Goal: Task Accomplishment & Management: Manage account settings

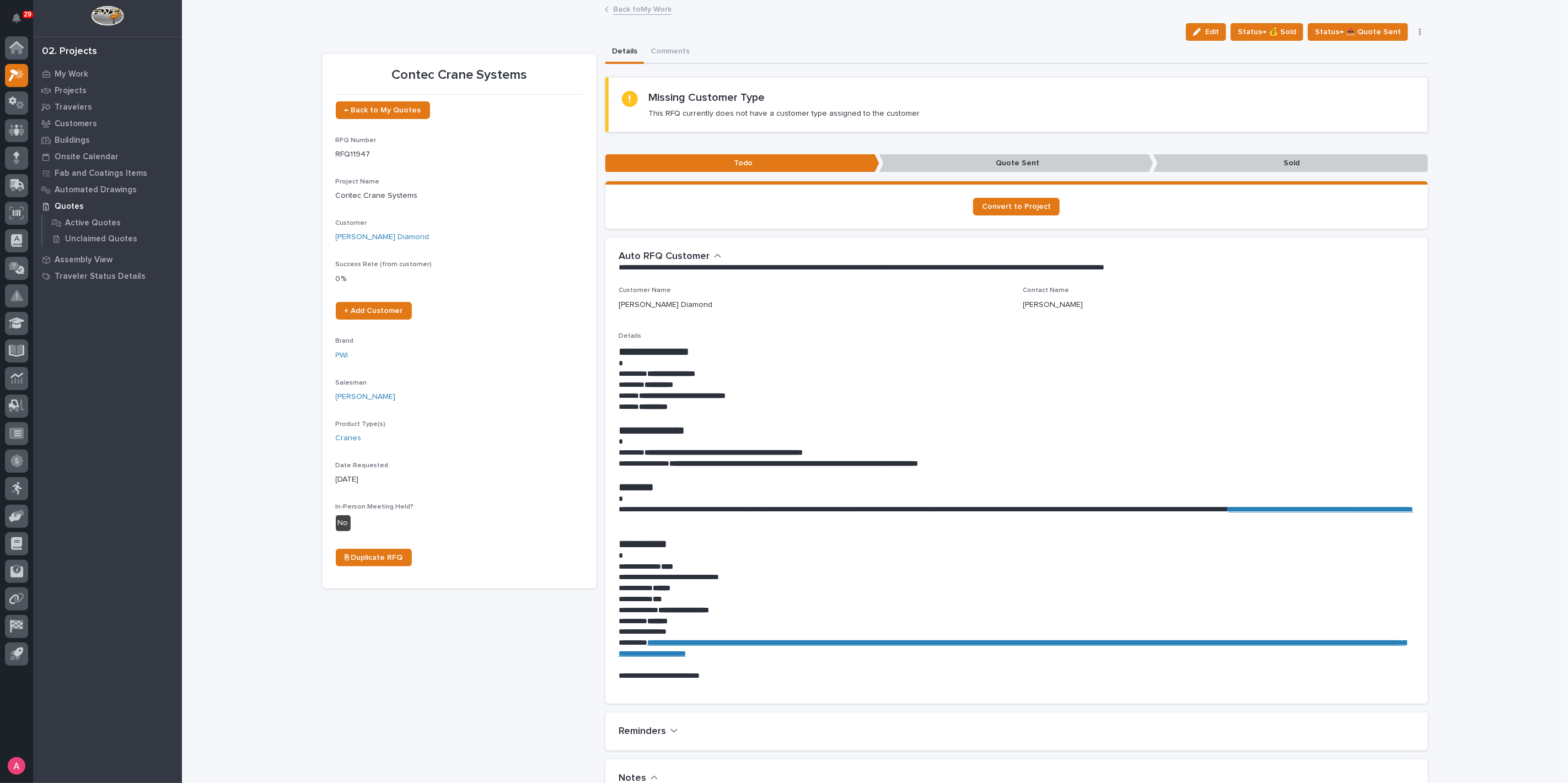
click at [622, 9] on link "Back to My Work" at bounding box center [642, 8] width 59 height 13
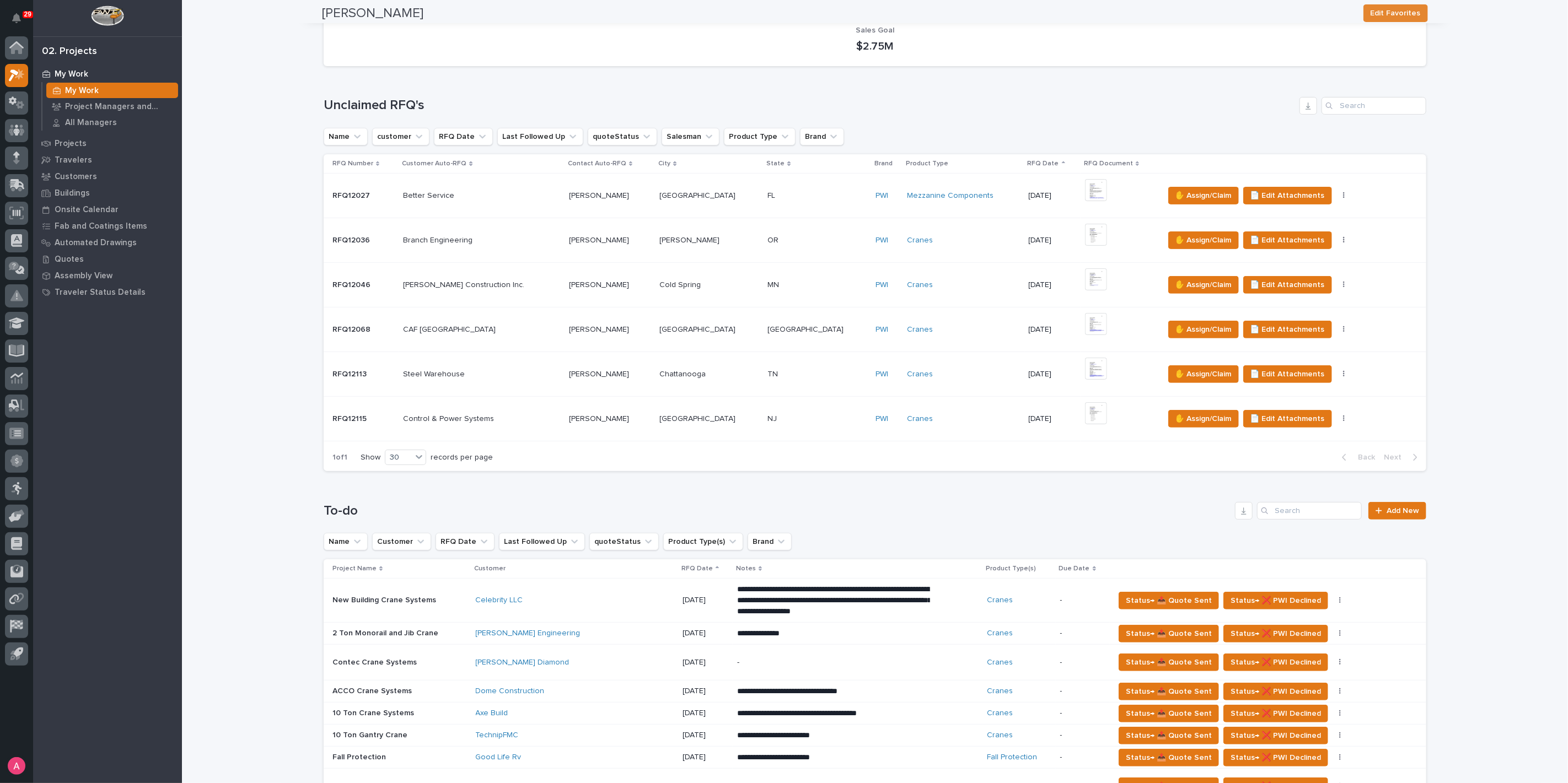
scroll to position [367, 0]
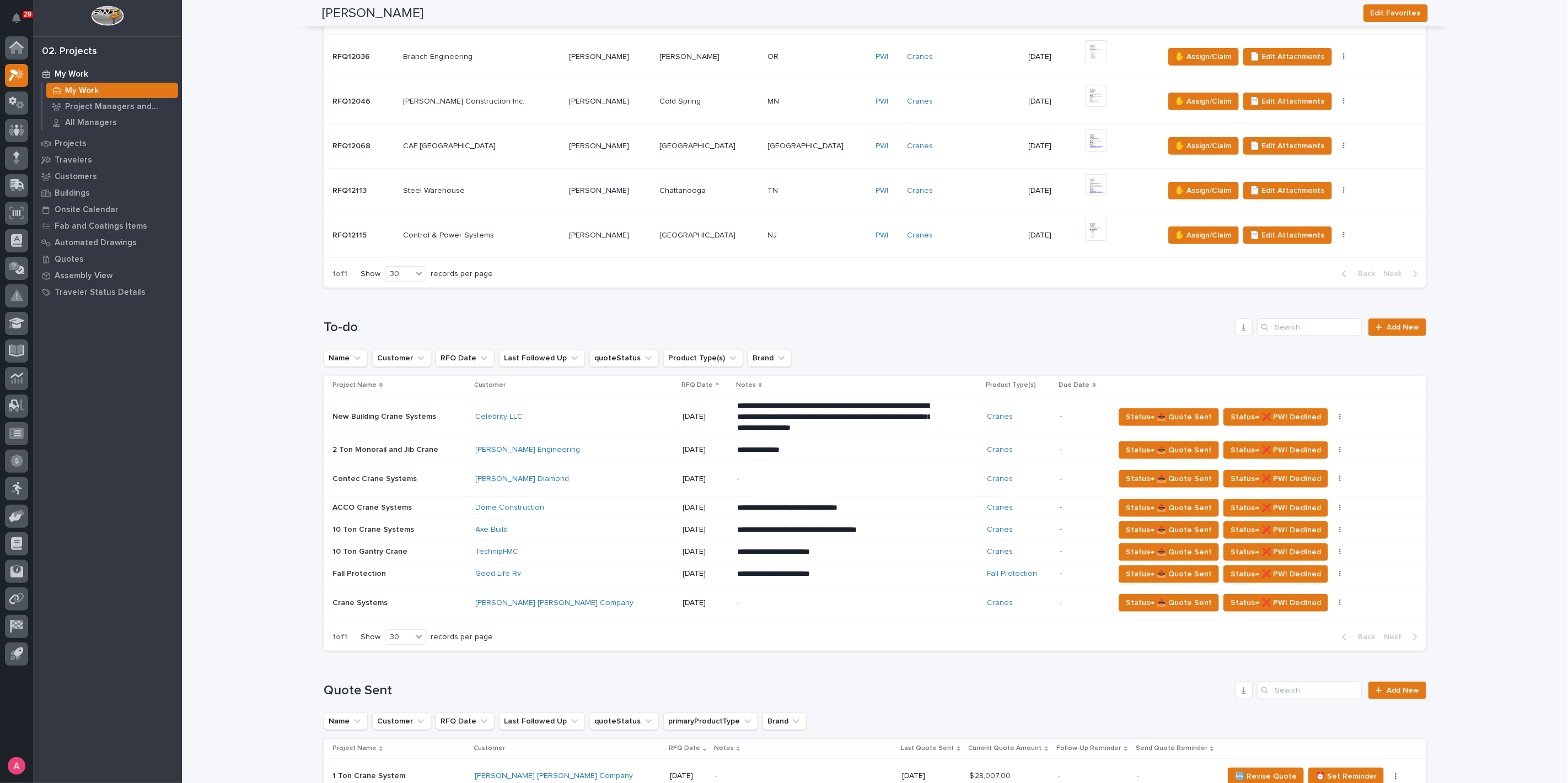
drag, startPoint x: 679, startPoint y: 550, endPoint x: 783, endPoint y: 550, distance: 104.0
click at [783, 550] on p "**********" at bounding box center [834, 552] width 193 height 11
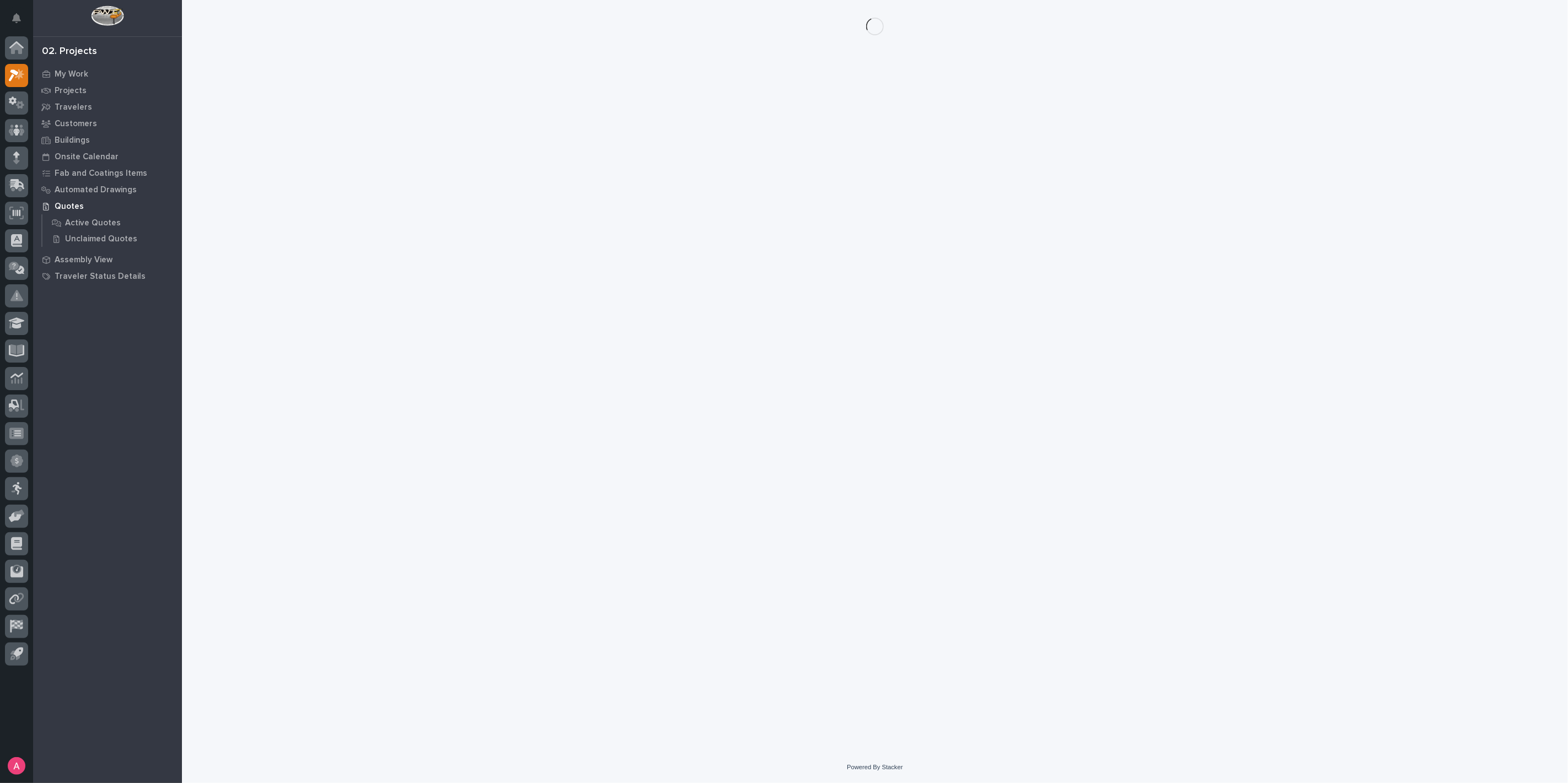
click at [783, 550] on div "Loading... Saving… Loading... Saving…" at bounding box center [875, 362] width 1117 height 724
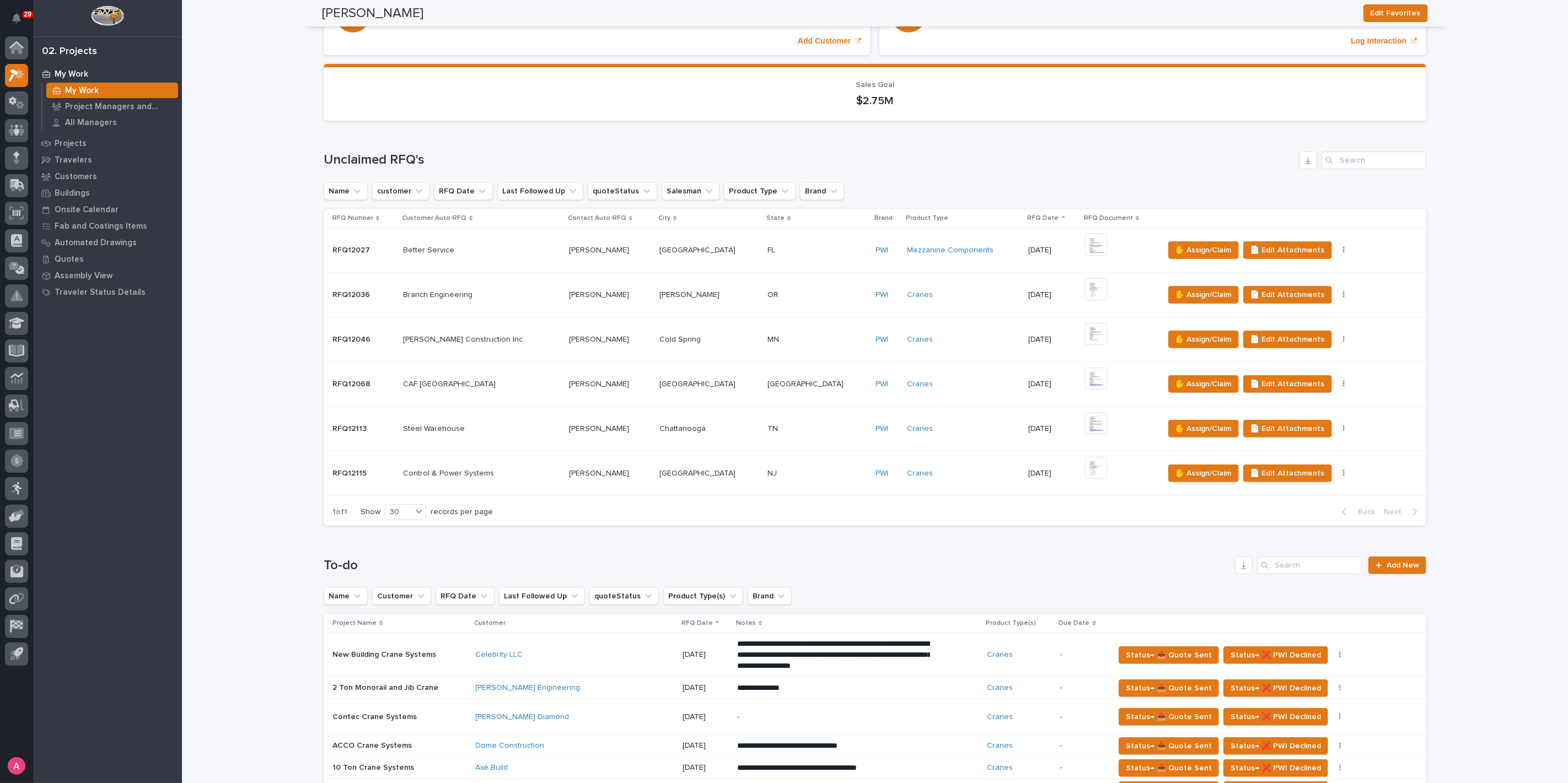
scroll to position [61, 0]
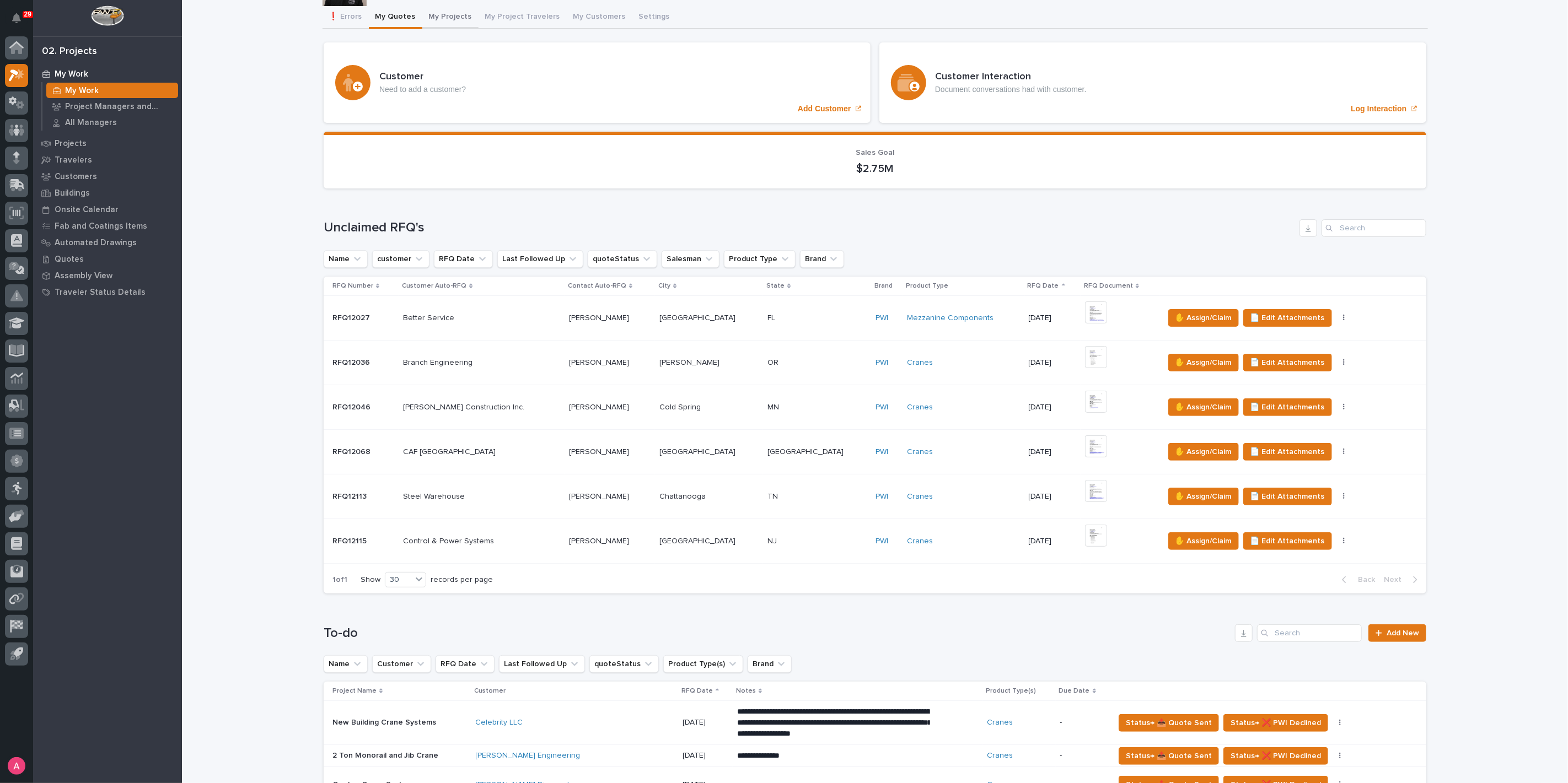
click at [437, 29] on button "My Projects" at bounding box center [450, 17] width 56 height 23
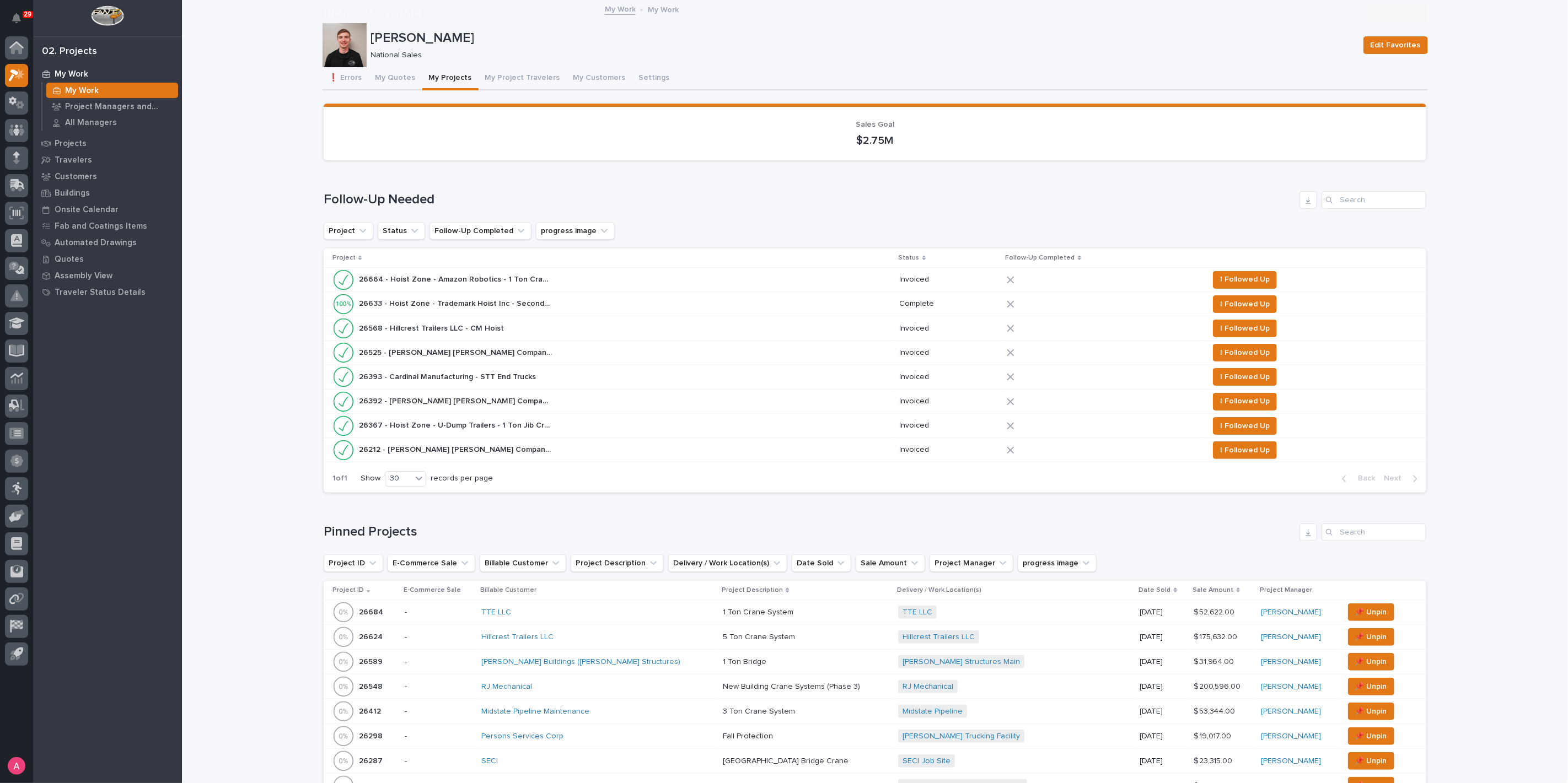
scroll to position [183, 0]
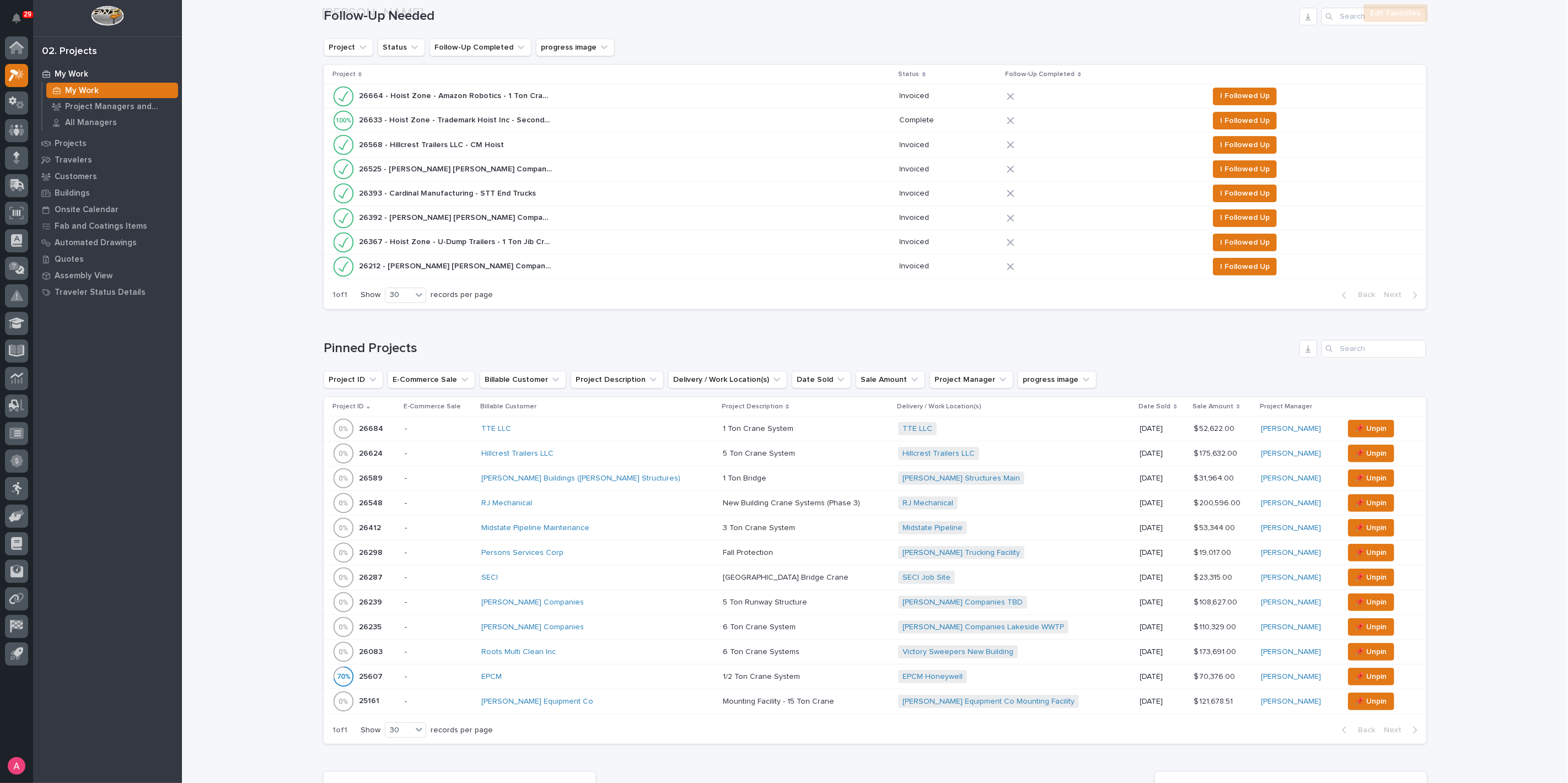
click at [595, 553] on div "Persons Services Corp" at bounding box center [578, 553] width 193 height 10
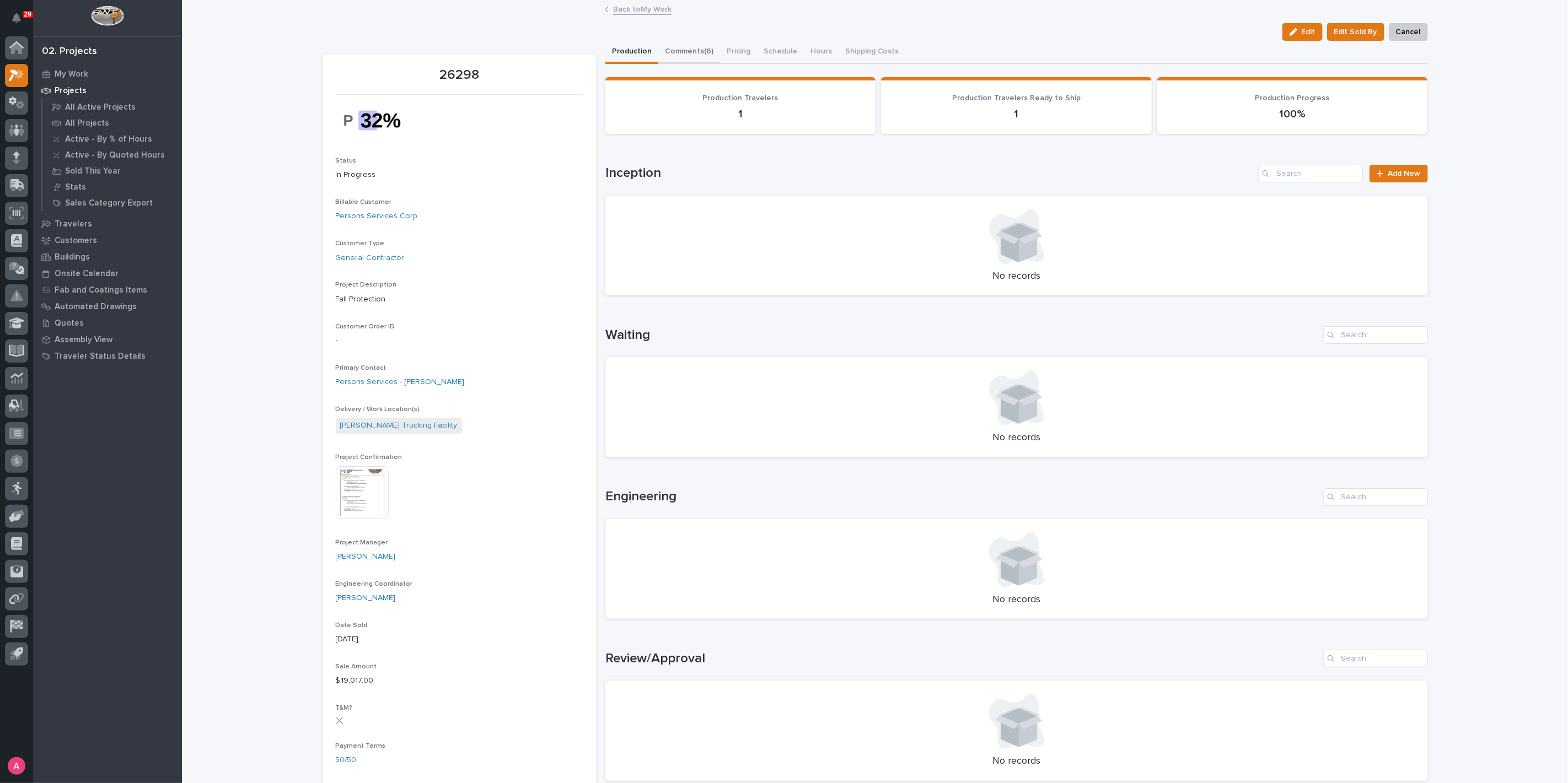
click at [696, 57] on button "Comments (6)" at bounding box center [689, 52] width 62 height 23
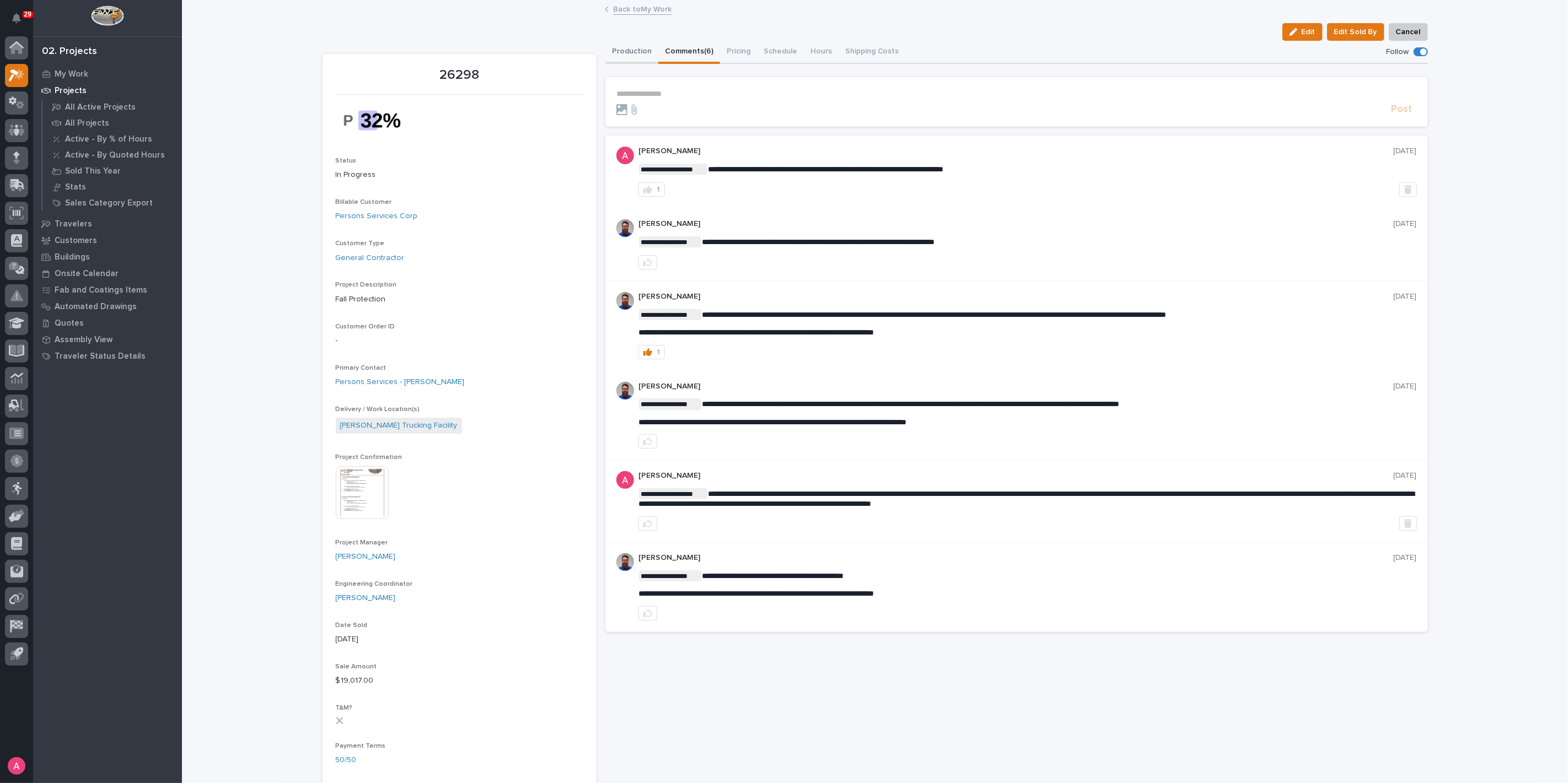
click at [650, 46] on button "Production" at bounding box center [632, 52] width 53 height 23
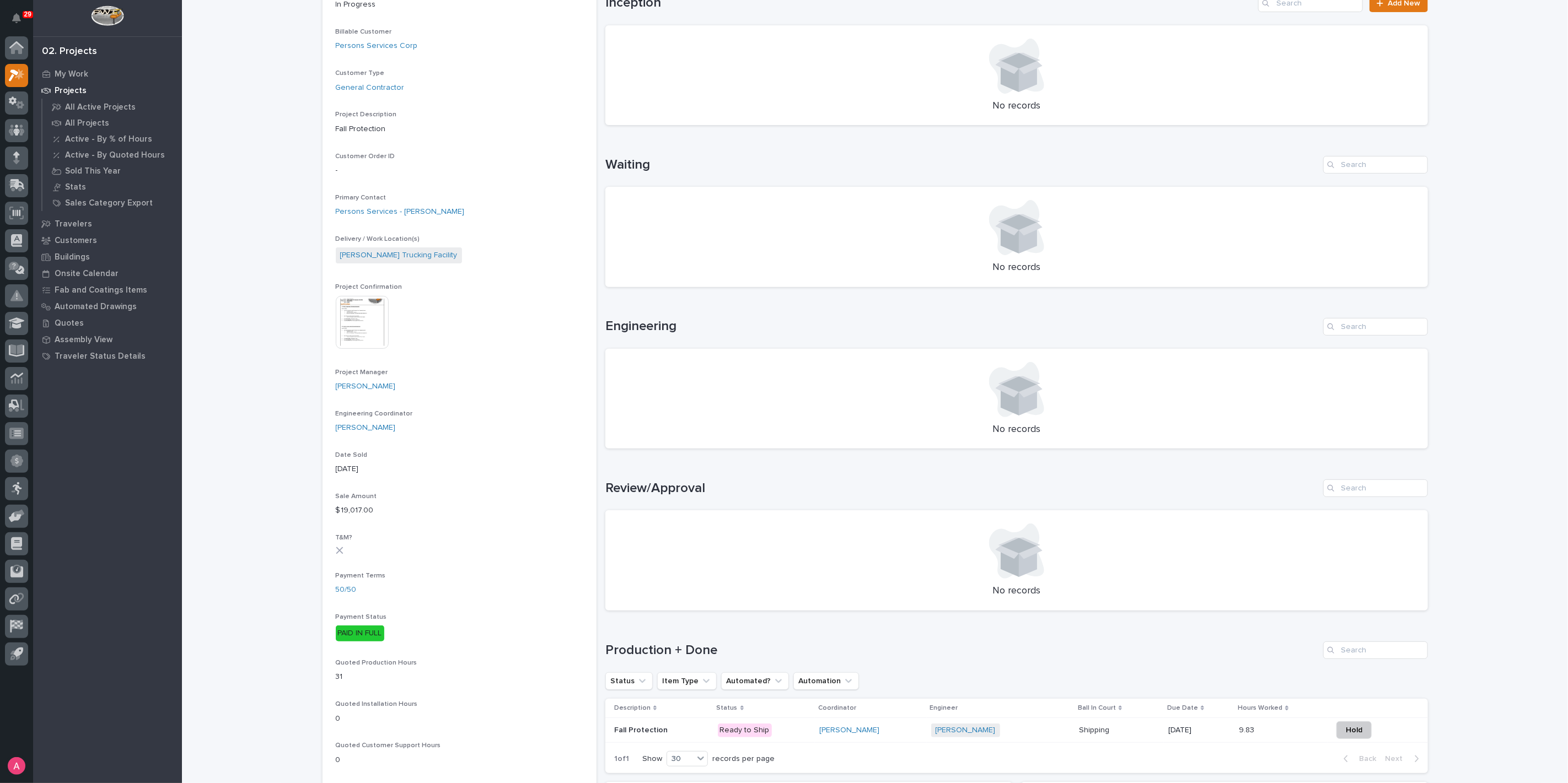
scroll to position [367, 0]
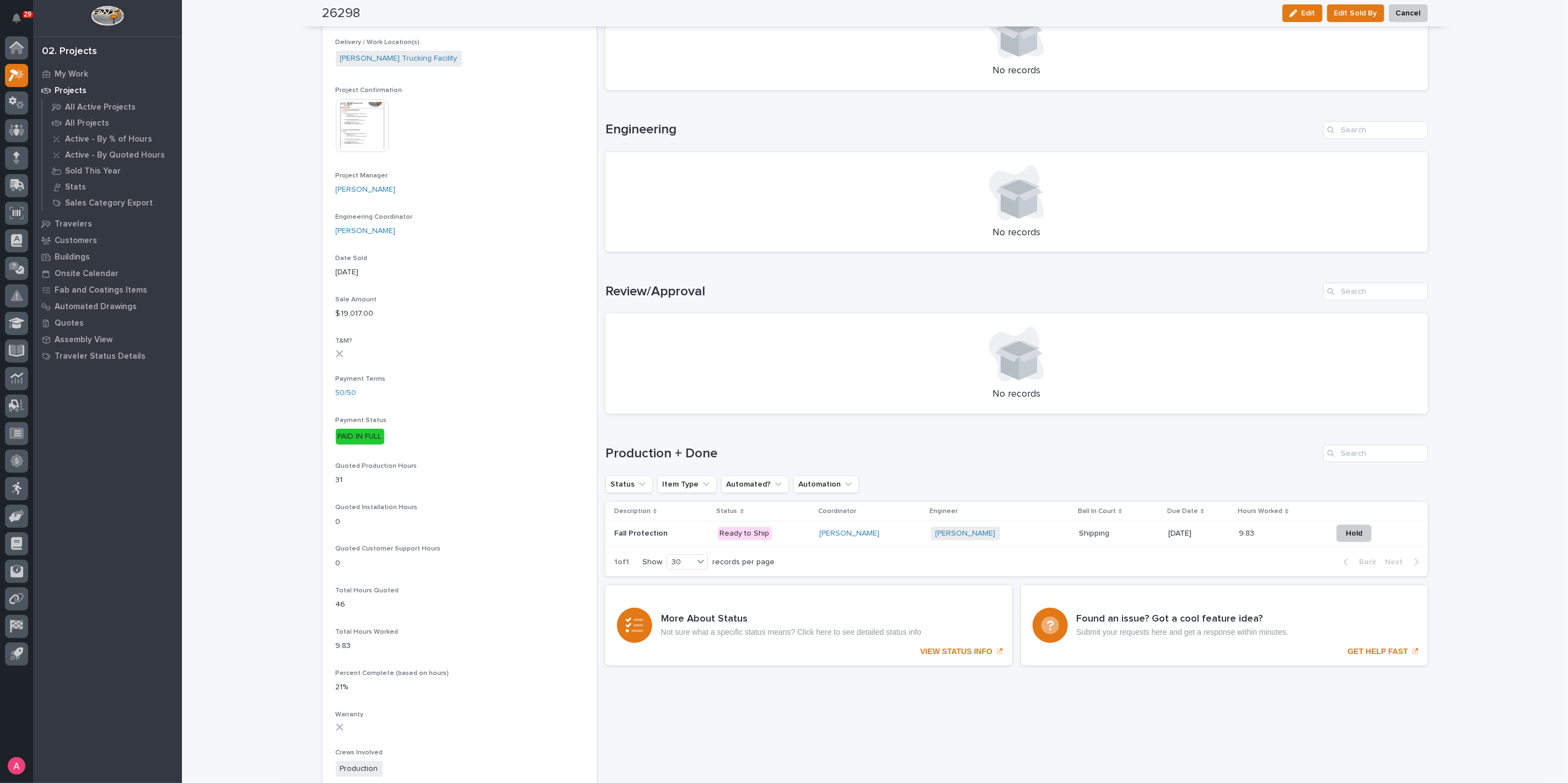
click at [899, 533] on div "Weston Hochstetler" at bounding box center [871, 533] width 103 height 10
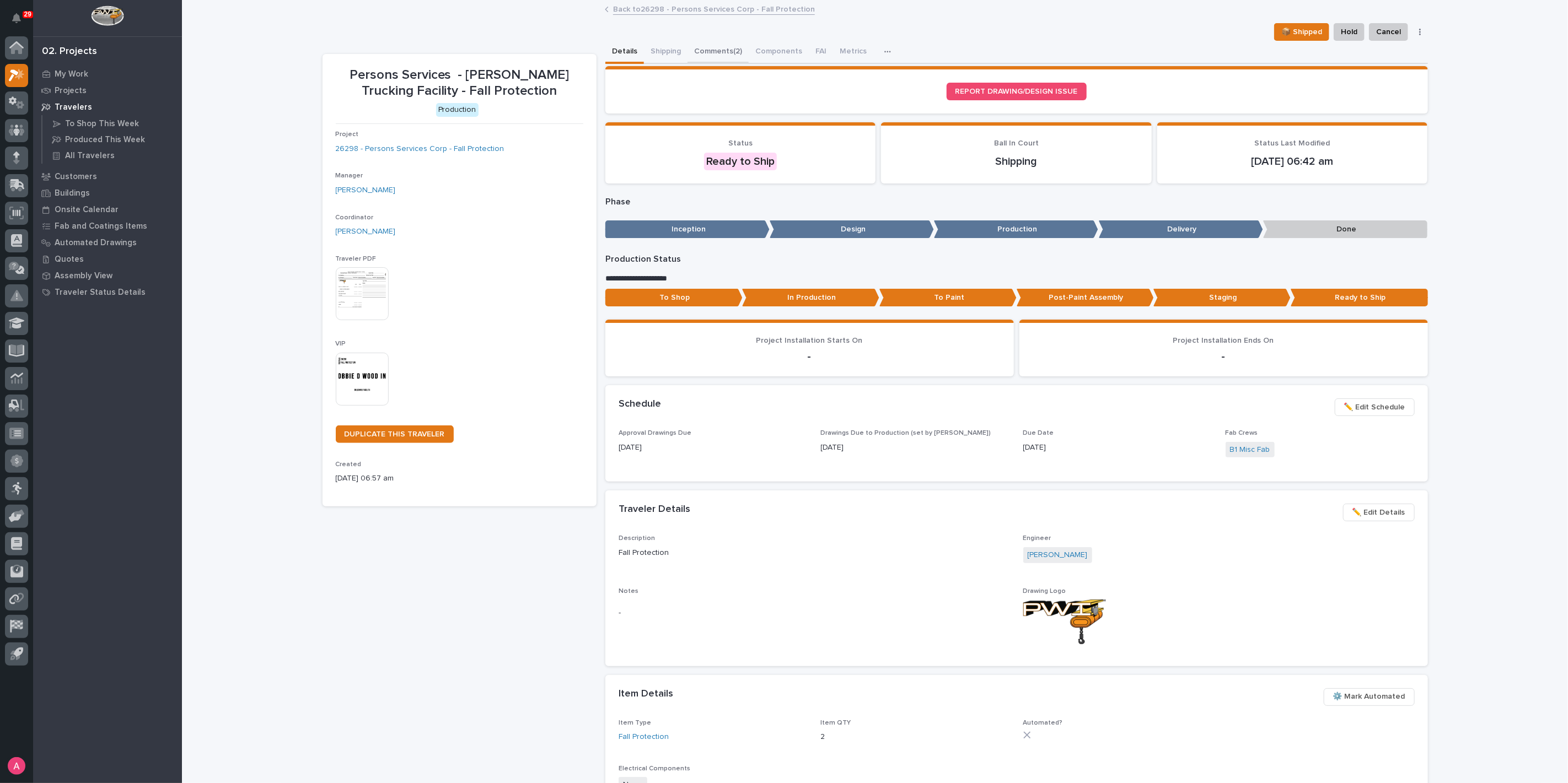
click at [726, 50] on button "Comments (2)" at bounding box center [718, 52] width 61 height 23
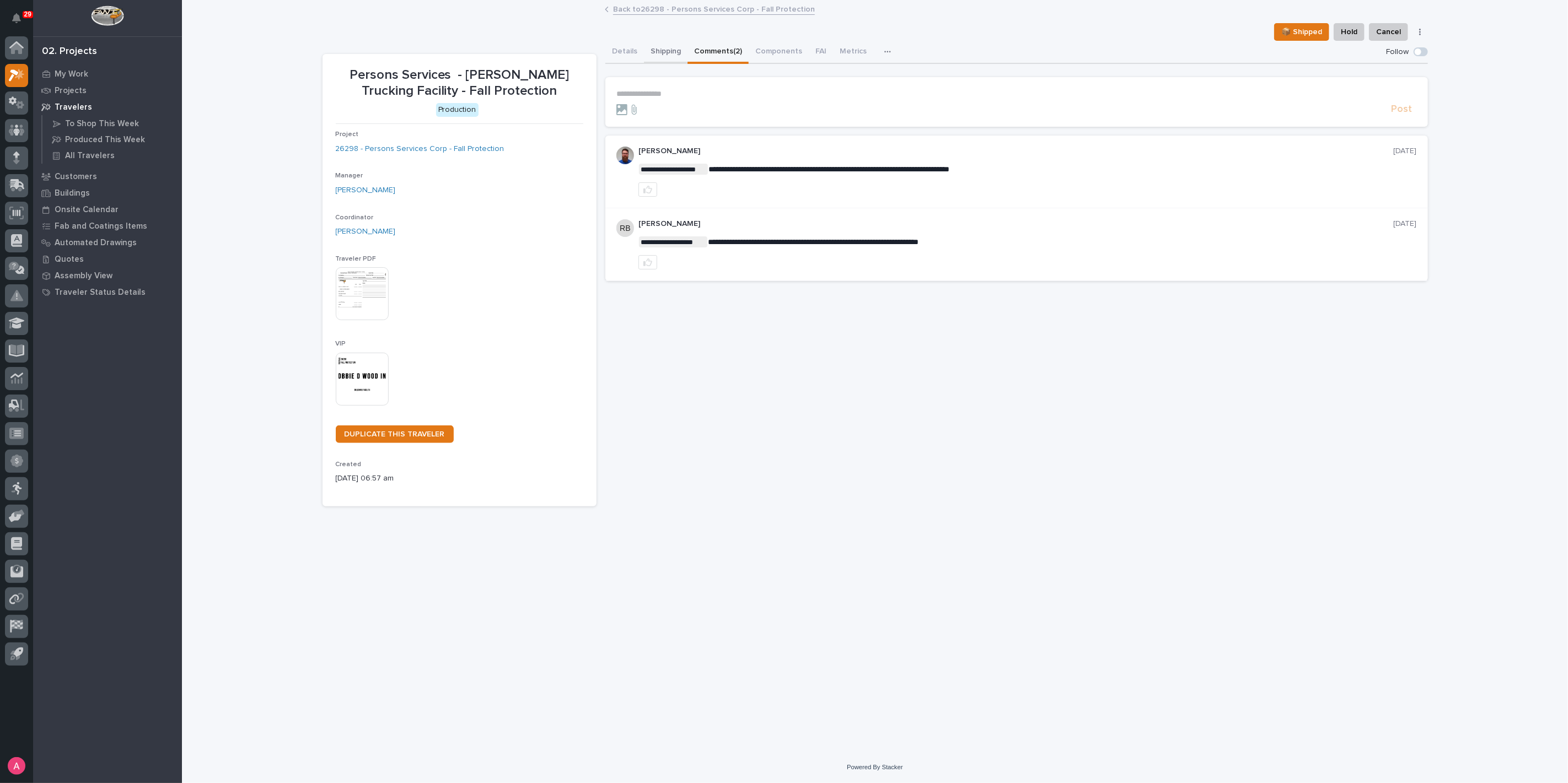
click at [666, 54] on button "Shipping" at bounding box center [666, 52] width 44 height 23
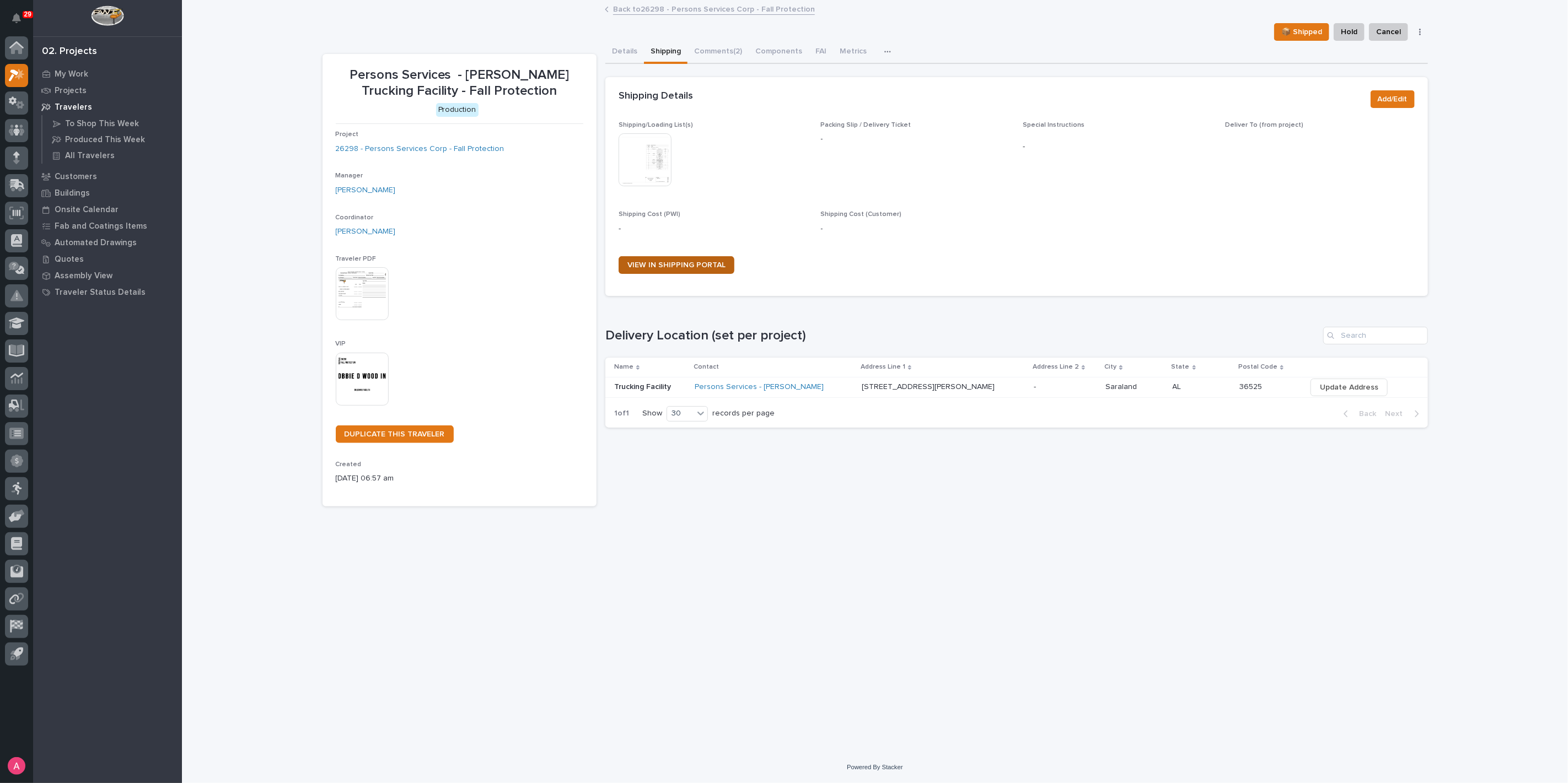
click at [681, 268] on link "VIEW IN SHIPPING PORTAL" at bounding box center [677, 265] width 116 height 18
click at [628, 50] on button "Details" at bounding box center [625, 52] width 39 height 23
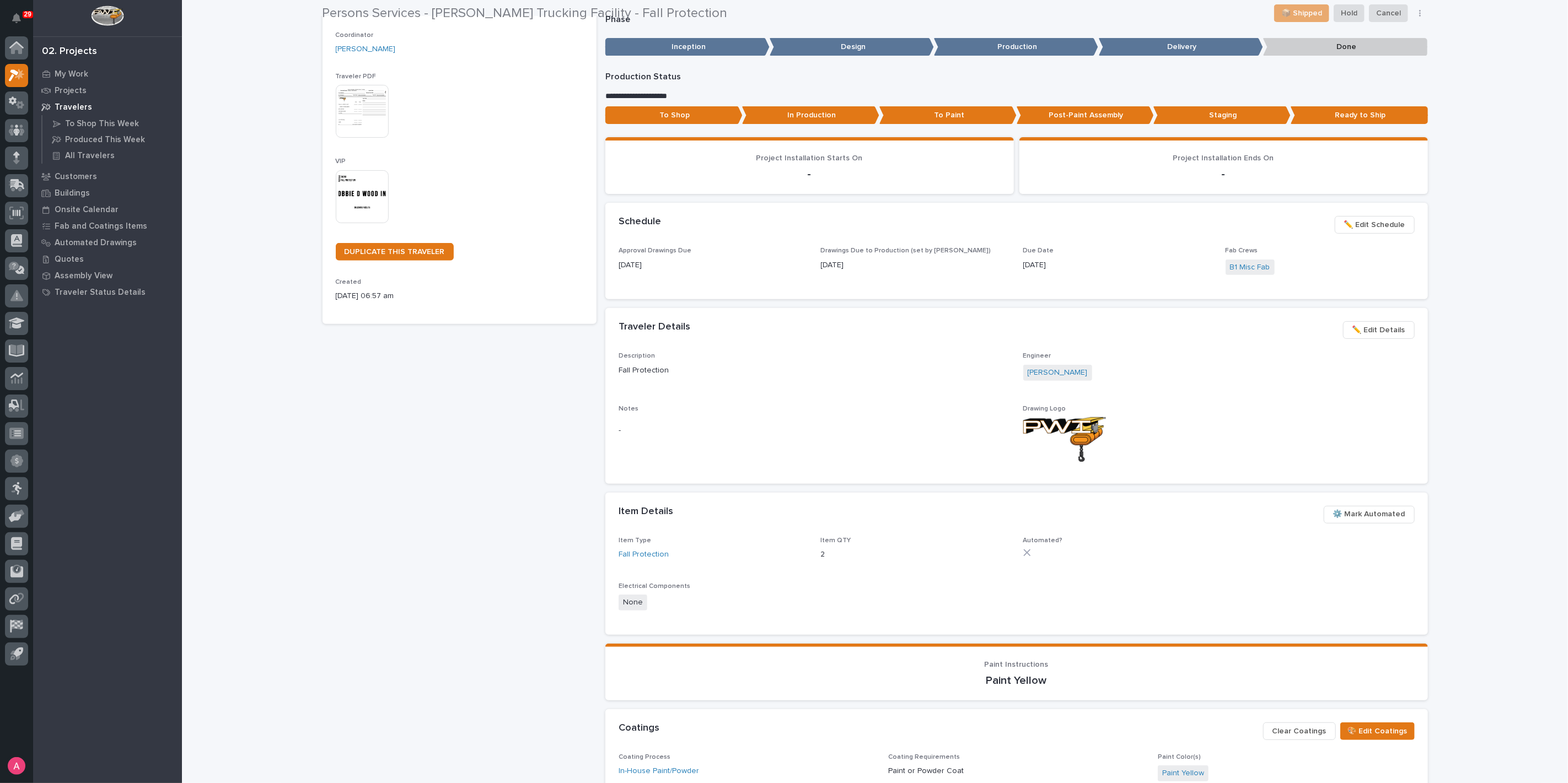
scroll to position [183, 0]
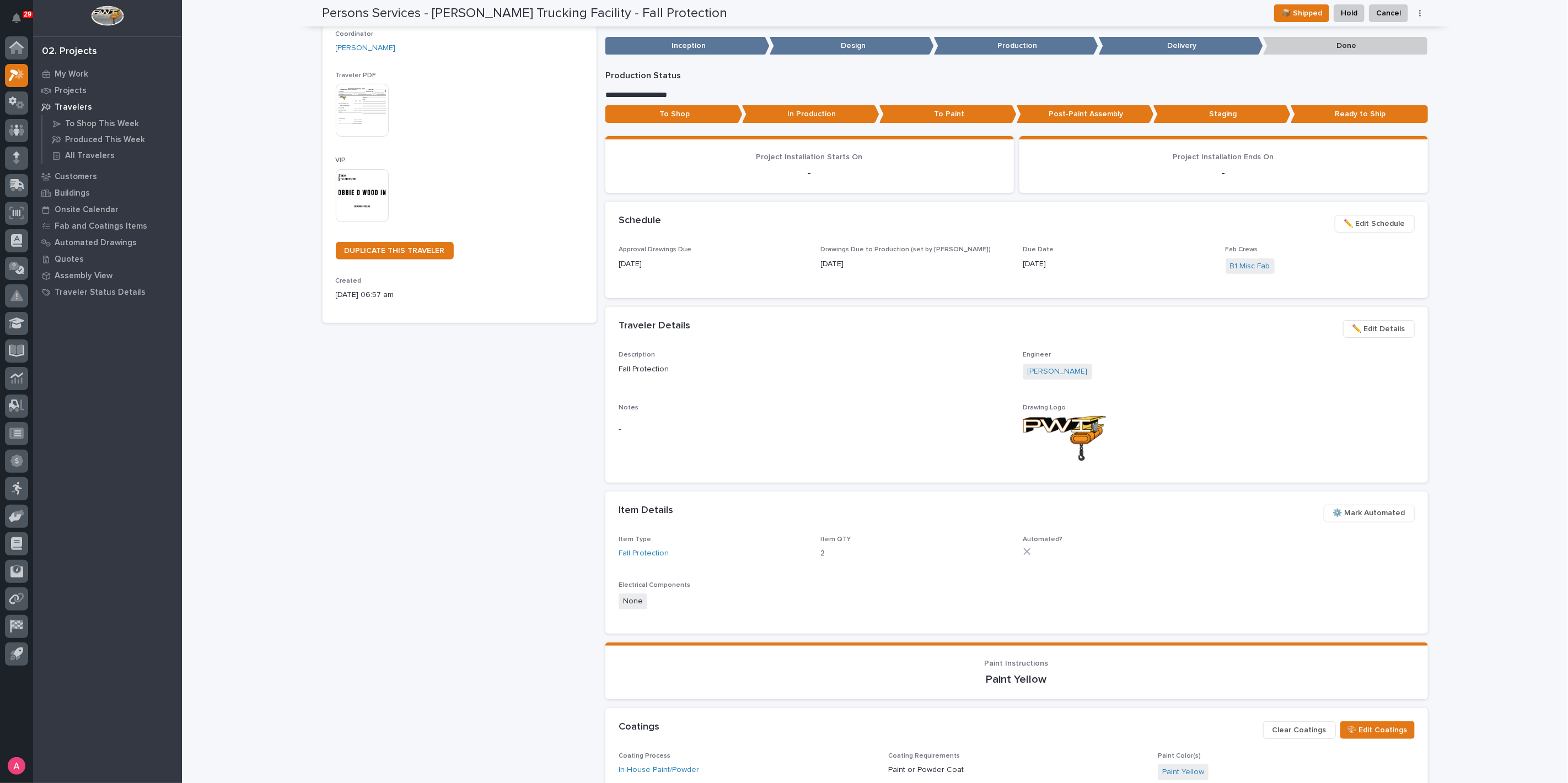
click at [1373, 223] on span "✏️ Edit Schedule" at bounding box center [1375, 224] width 61 height 13
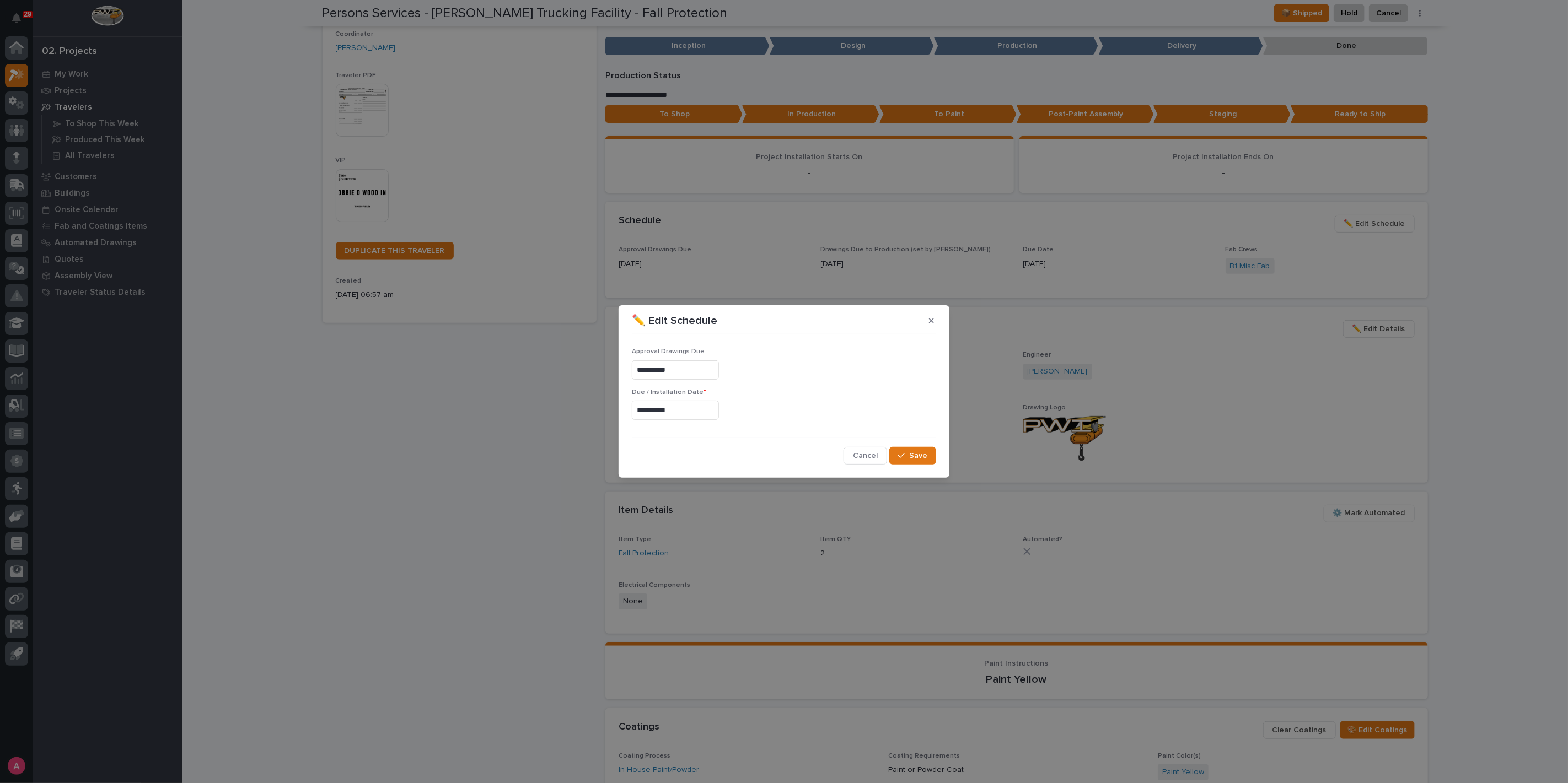
click at [676, 411] on input "**********" at bounding box center [675, 410] width 87 height 19
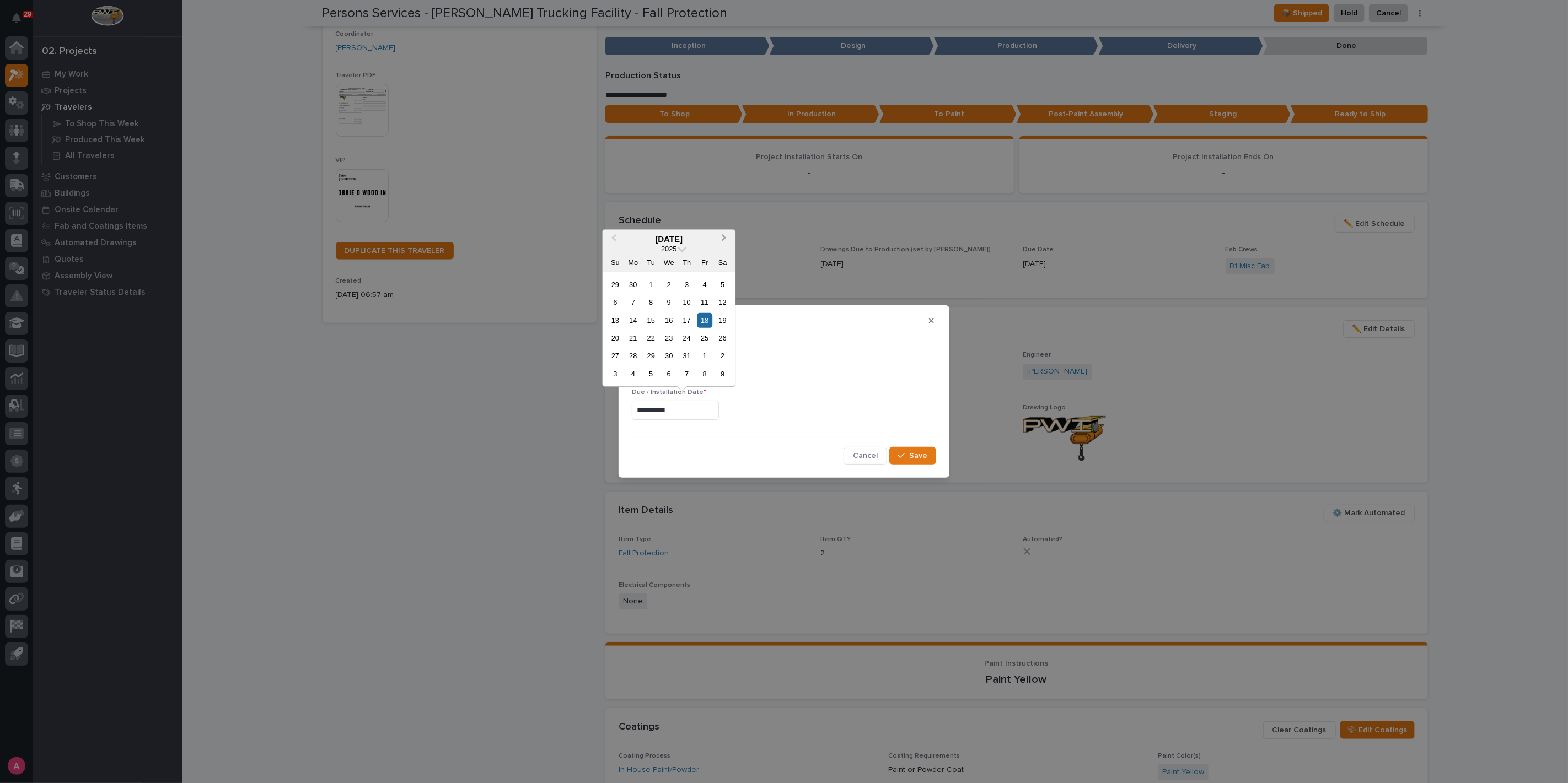
click at [718, 233] on button "Next Month" at bounding box center [725, 239] width 18 height 18
click at [673, 305] on div "10" at bounding box center [669, 302] width 15 height 15
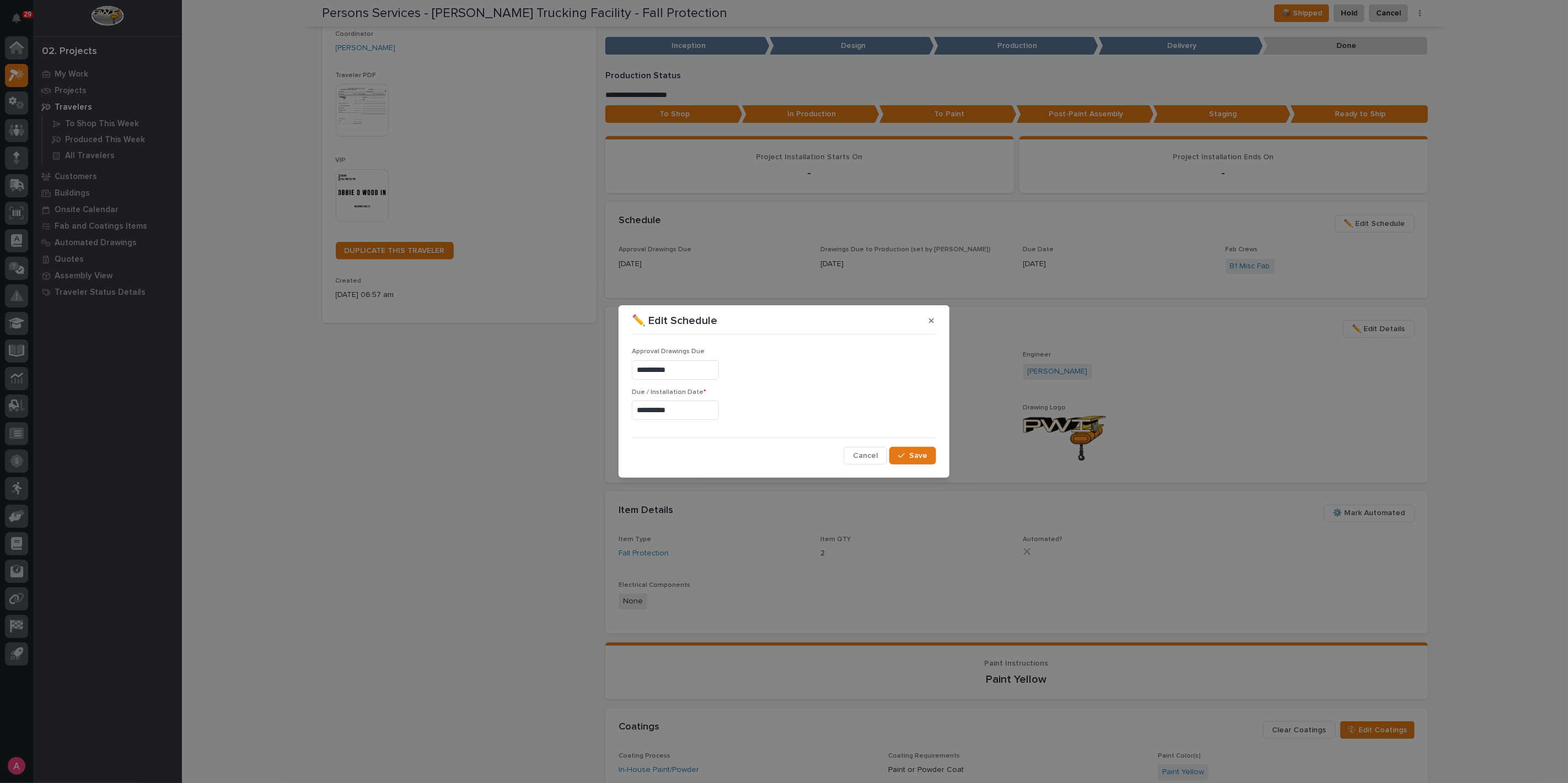
type input "**********"
click at [916, 452] on span "Save" at bounding box center [919, 455] width 18 height 10
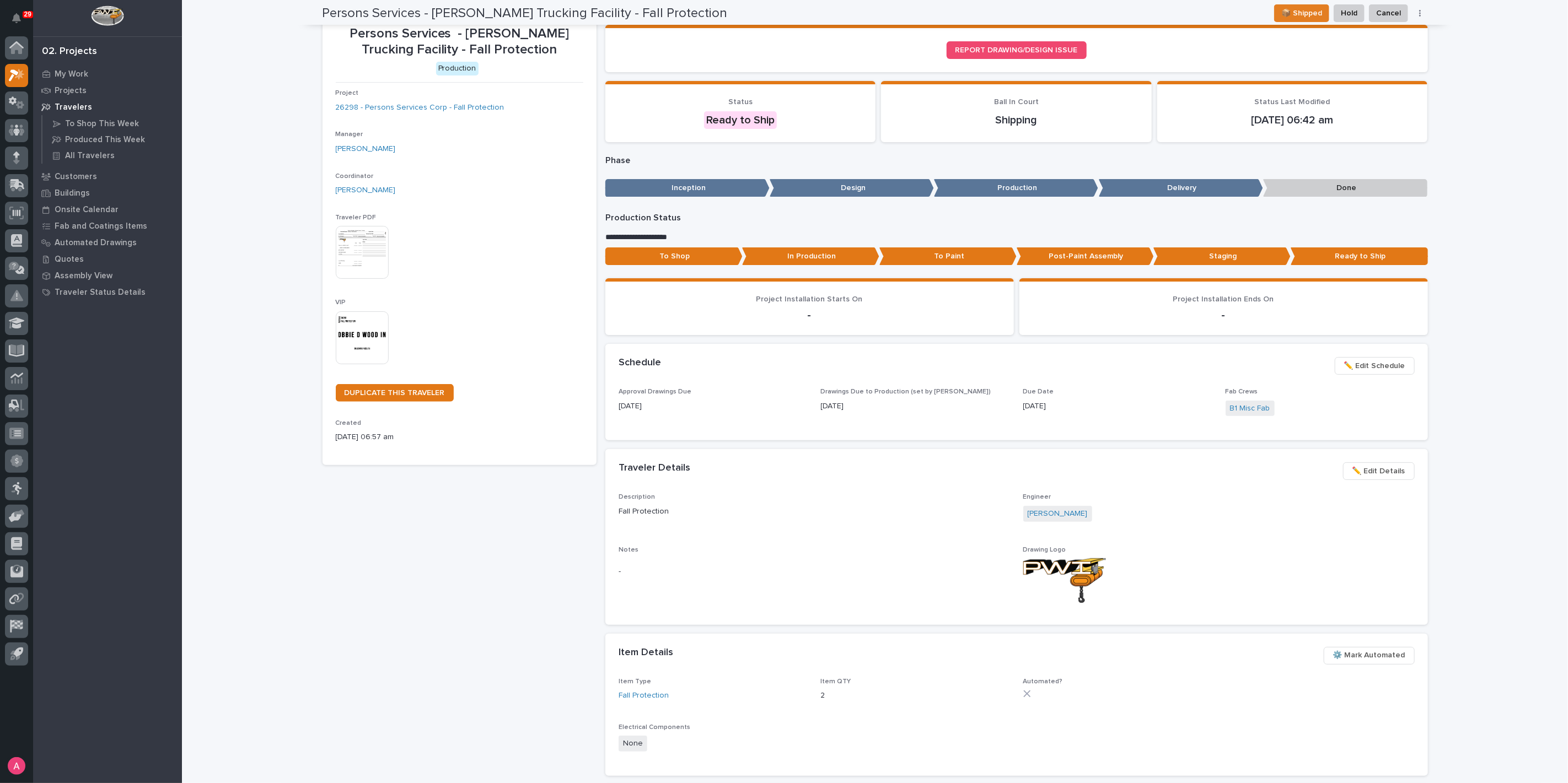
scroll to position [0, 0]
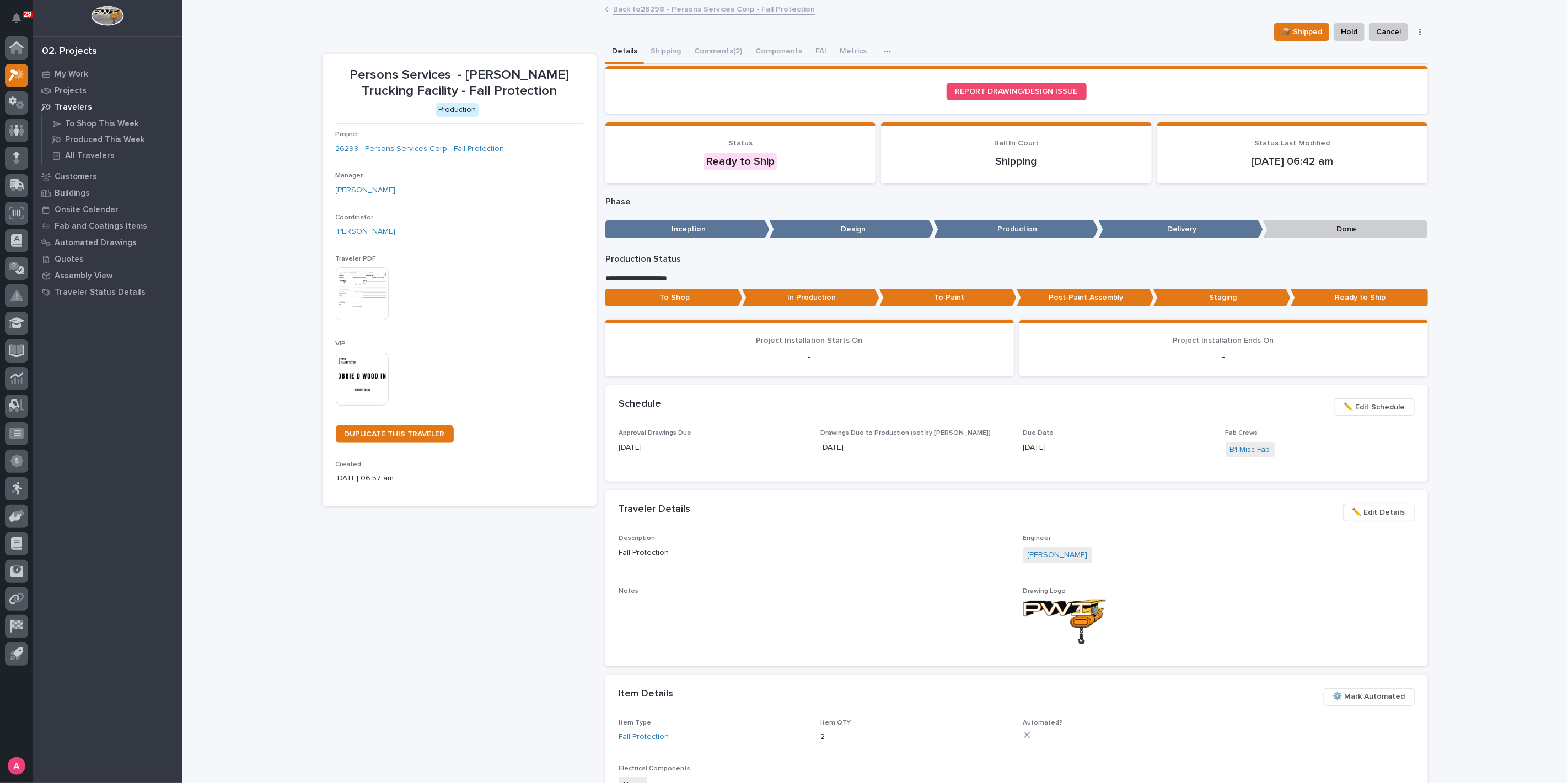
click at [652, 5] on link "Back to 26298 - Persons Services Corp - Fall Protection" at bounding box center [714, 8] width 202 height 13
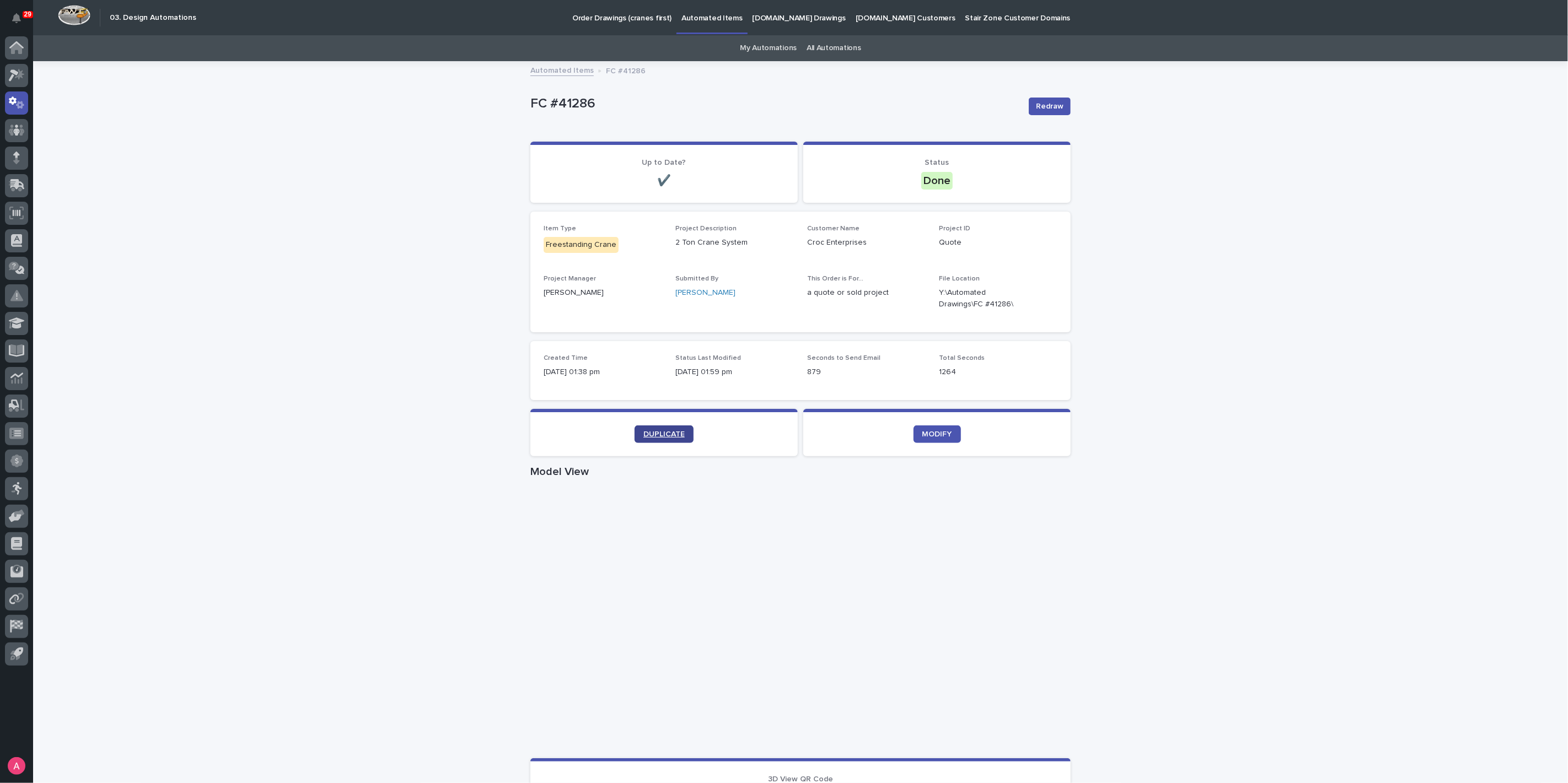
click at [671, 439] on link "DUPLICATE" at bounding box center [664, 435] width 59 height 18
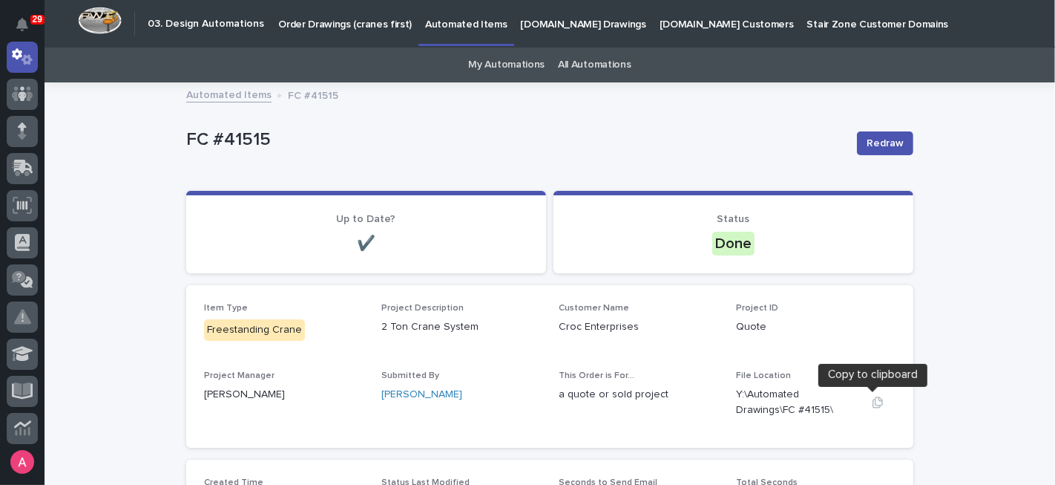
click at [872, 404] on icon "button" at bounding box center [878, 402] width 12 height 12
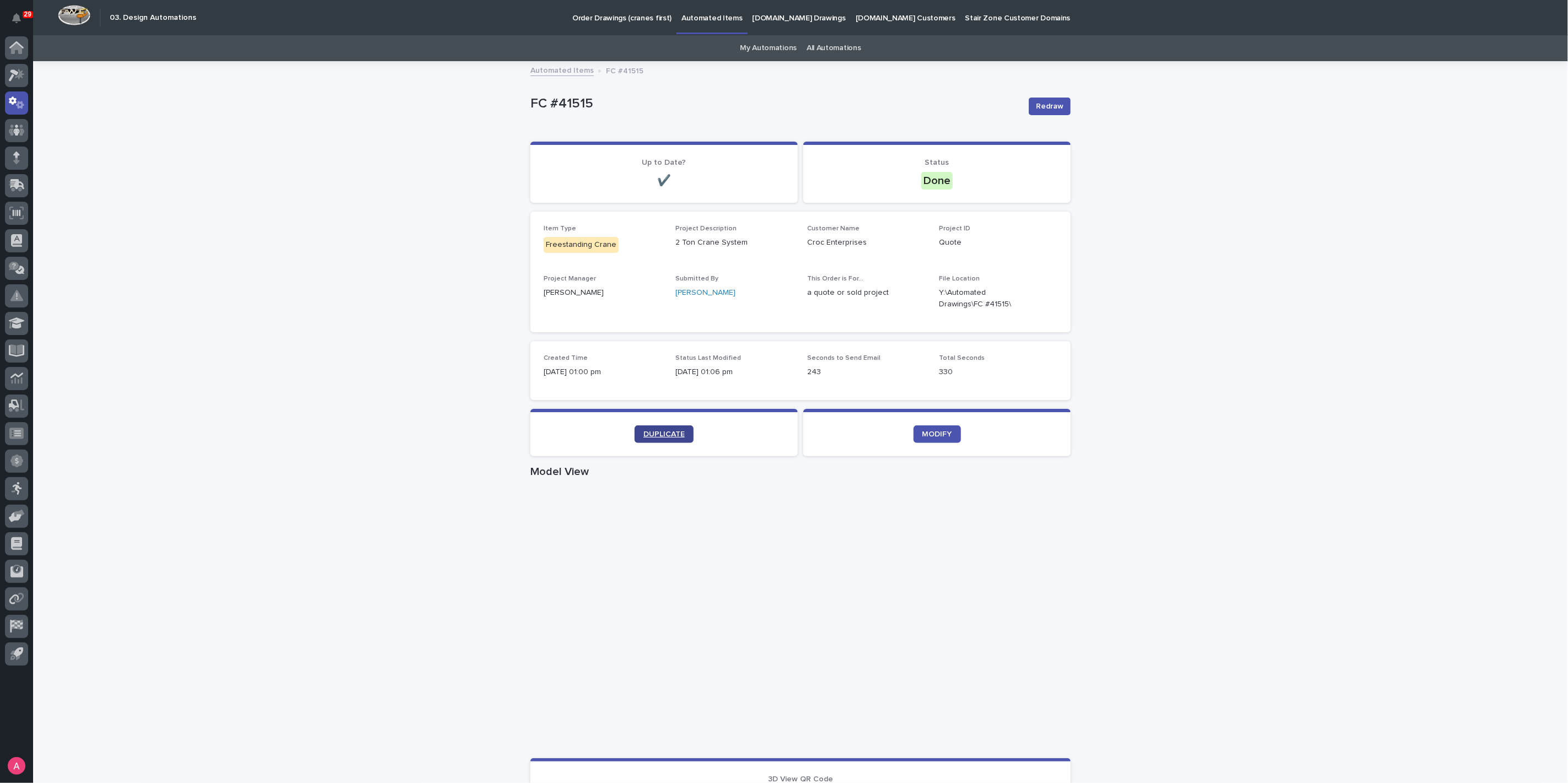
click at [656, 432] on span "DUPLICATE" at bounding box center [664, 434] width 42 height 7
click at [664, 439] on link "DUPLICATE" at bounding box center [664, 435] width 59 height 18
click at [674, 430] on span "DUPLICATE" at bounding box center [664, 434] width 42 height 7
